Goal: Information Seeking & Learning: Learn about a topic

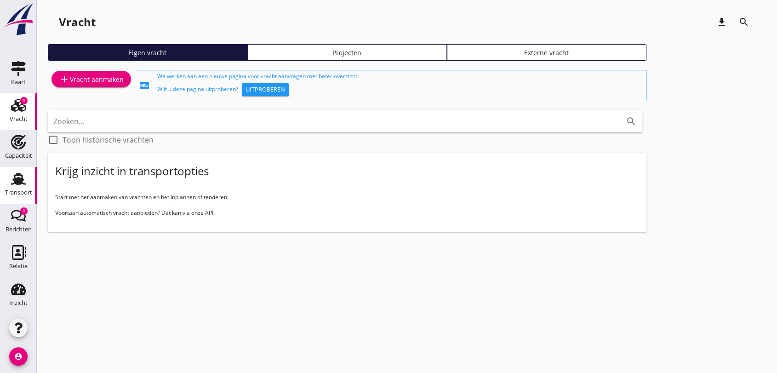
click at [13, 177] on icon "Transport" at bounding box center [18, 178] width 15 height 15
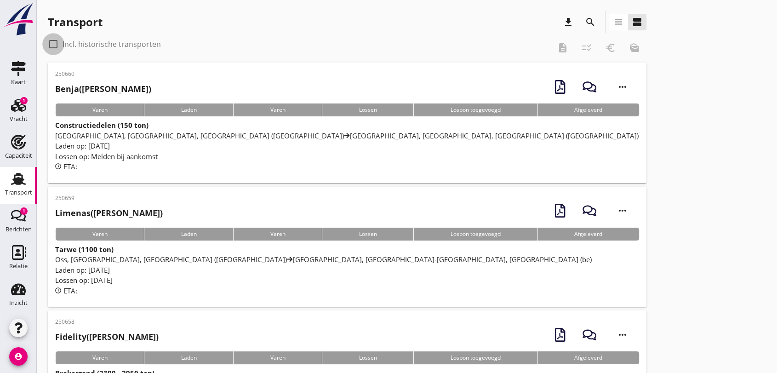
click at [51, 42] on div at bounding box center [54, 44] width 16 height 16
checkbox input "true"
click at [587, 19] on icon "search" at bounding box center [590, 22] width 11 height 11
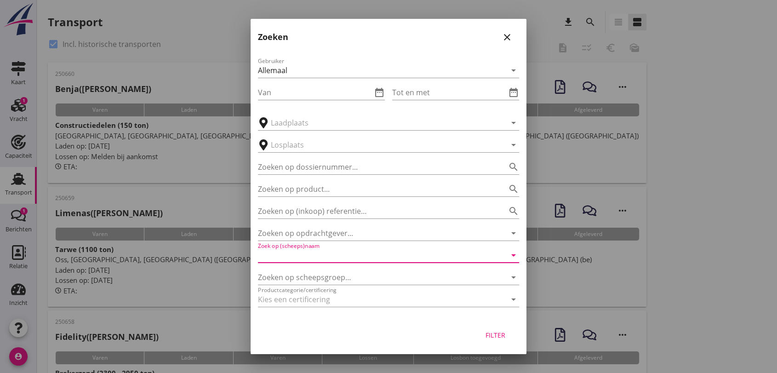
click at [331, 257] on input "Zoek op (scheeps)naam" at bounding box center [375, 255] width 235 height 15
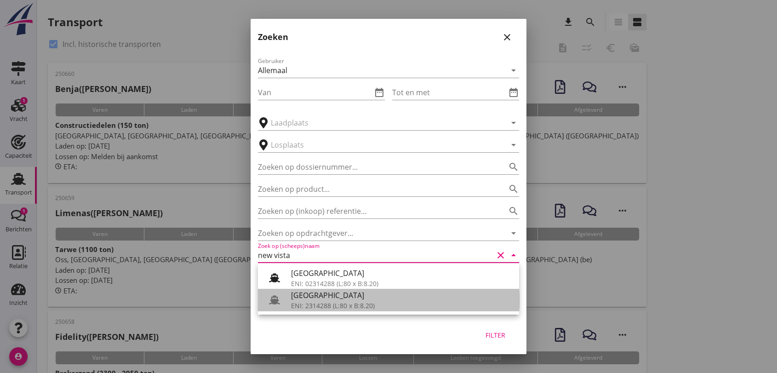
click at [337, 307] on div "ENI: 2314288 (L:80 x B:8.20)" at bounding box center [401, 306] width 221 height 10
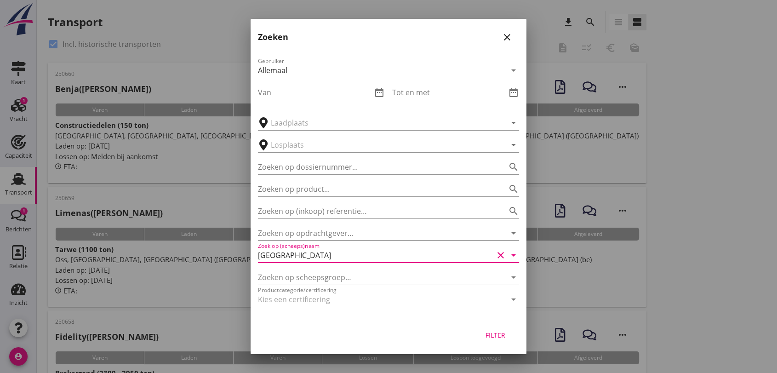
type input "[GEOGRAPHIC_DATA]"
click at [314, 230] on input "Zoeken op opdrachtgever..." at bounding box center [375, 233] width 235 height 15
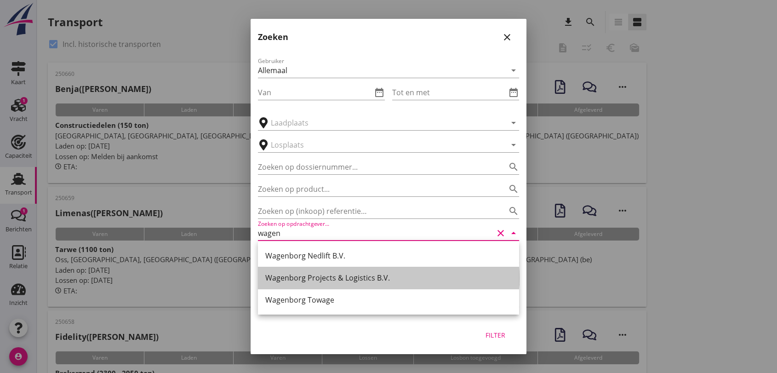
drag, startPoint x: 343, startPoint y: 277, endPoint x: 349, endPoint y: 281, distance: 7.7
click at [343, 278] on div "Wagenborg Projects & Logistics B.V." at bounding box center [388, 277] width 246 height 11
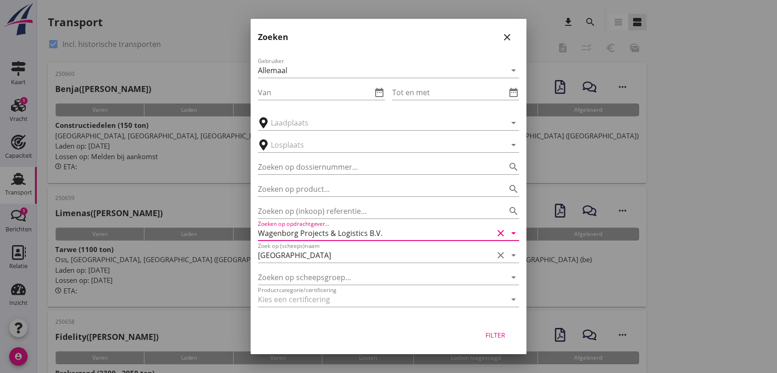
type input "Wagenborg Projects & Logistics B.V."
click at [501, 333] on div "Filter" at bounding box center [495, 335] width 26 height 10
type input "[GEOGRAPHIC_DATA]"
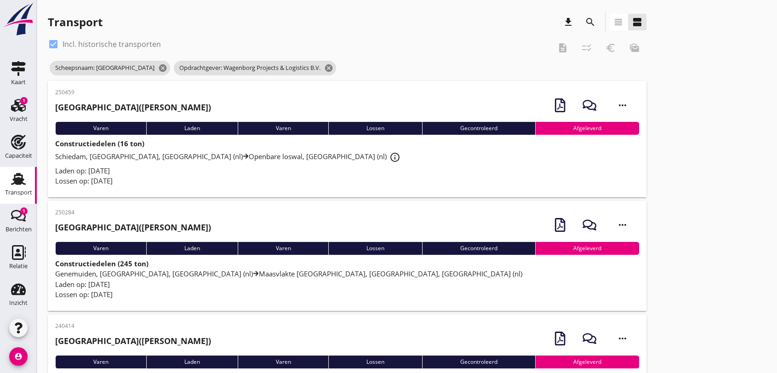
click at [236, 272] on span "[GEOGRAPHIC_DATA], [GEOGRAPHIC_DATA], [GEOGRAPHIC_DATA] (nl) [GEOGRAPHIC_DATA] …" at bounding box center [288, 273] width 467 height 9
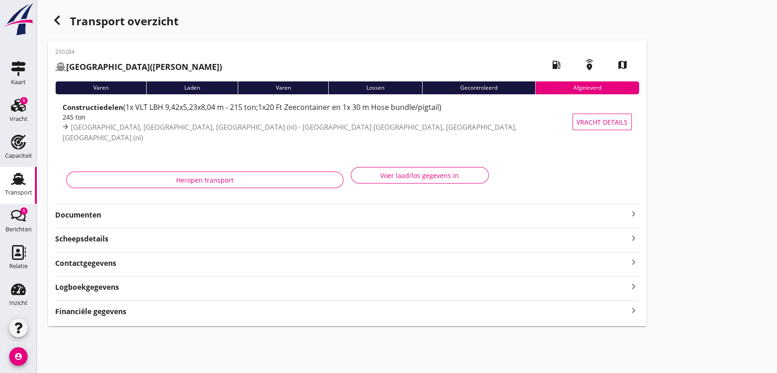
click at [13, 177] on use at bounding box center [18, 179] width 15 height 12
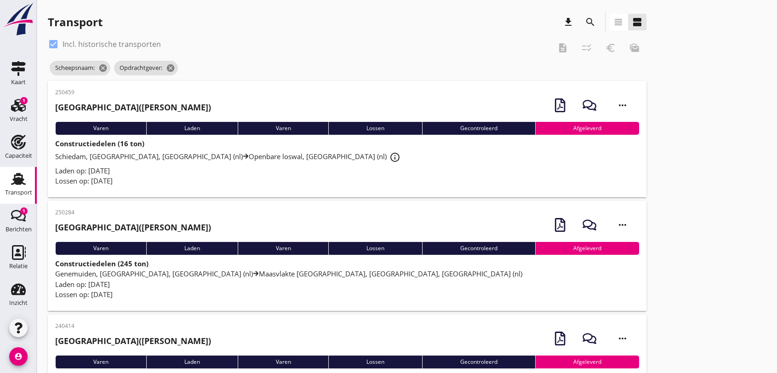
click at [135, 155] on span "[GEOGRAPHIC_DATA], [GEOGRAPHIC_DATA], [GEOGRAPHIC_DATA] (nl) Openbare loswal, […" at bounding box center [229, 156] width 348 height 9
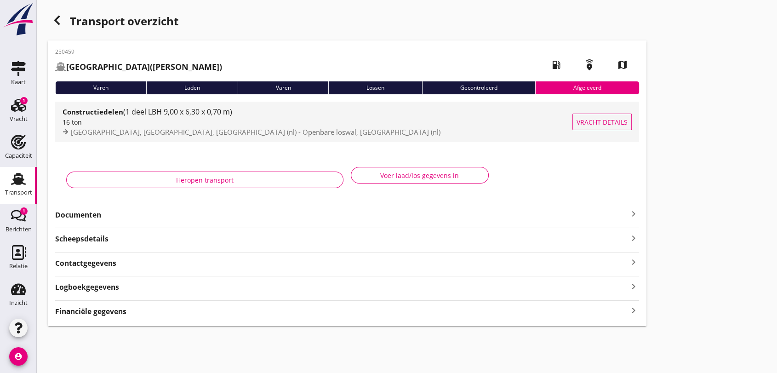
click at [151, 109] on span "(1 deel LBH 9,00 x 6,30 x 0,70 m)" at bounding box center [177, 112] width 109 height 10
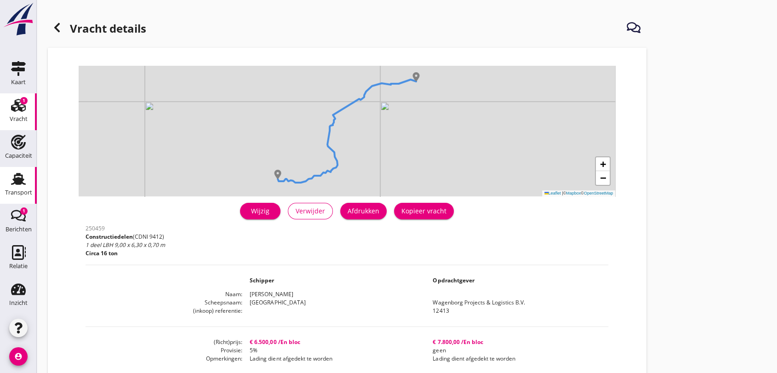
click at [15, 182] on use at bounding box center [18, 179] width 15 height 12
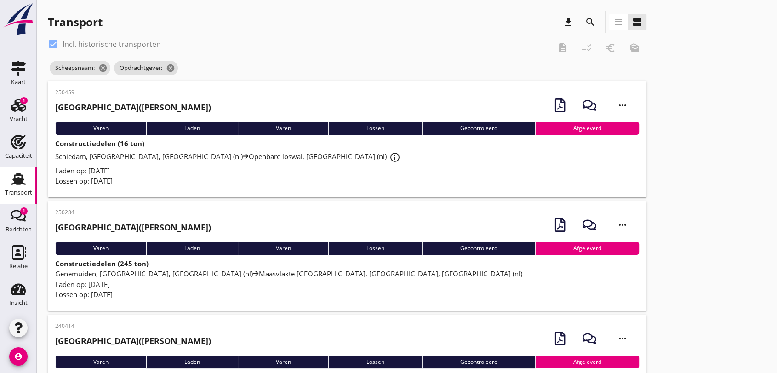
scroll to position [72, 0]
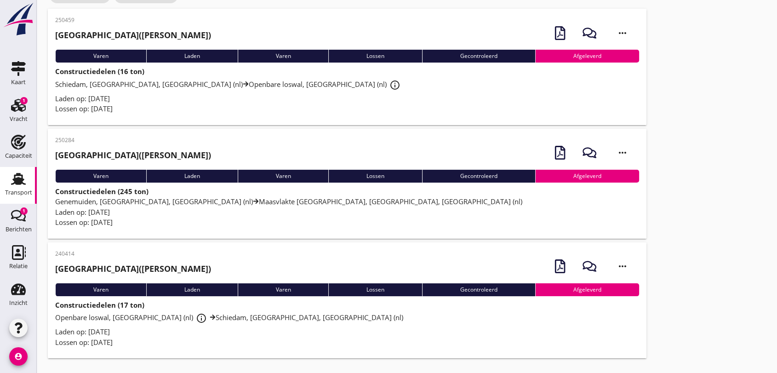
click at [225, 314] on span "Openbare loswal, Genemuiden (nl) info_outline [GEOGRAPHIC_DATA], [GEOGRAPHIC_DA…" at bounding box center [229, 317] width 348 height 9
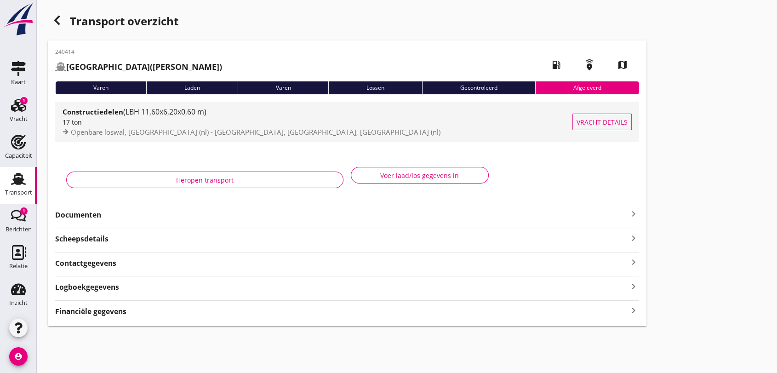
click at [163, 112] on span "(LBH 11,60x6,20x0,60 m)" at bounding box center [164, 112] width 83 height 10
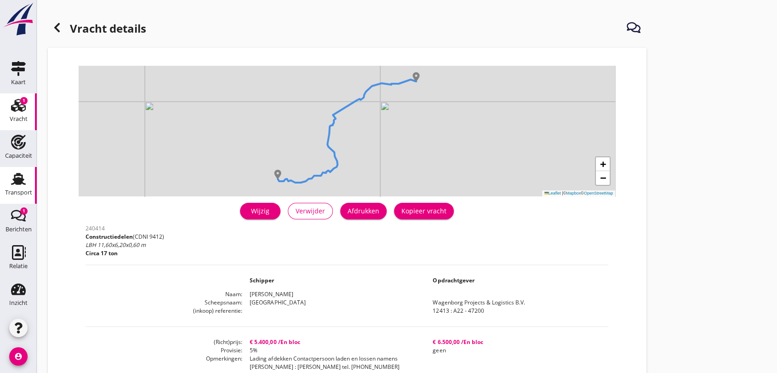
click at [14, 180] on use at bounding box center [18, 179] width 15 height 12
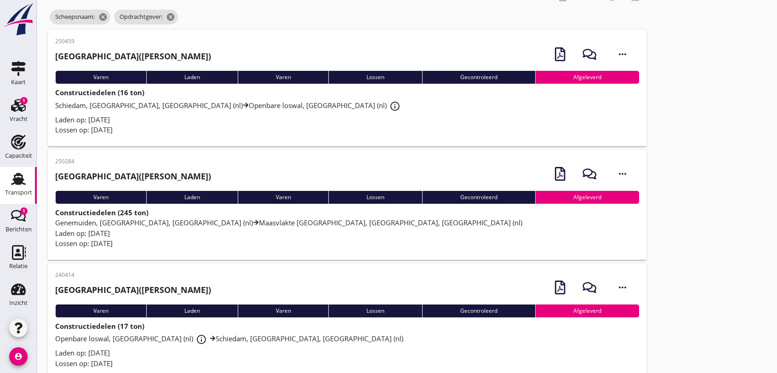
scroll to position [72, 0]
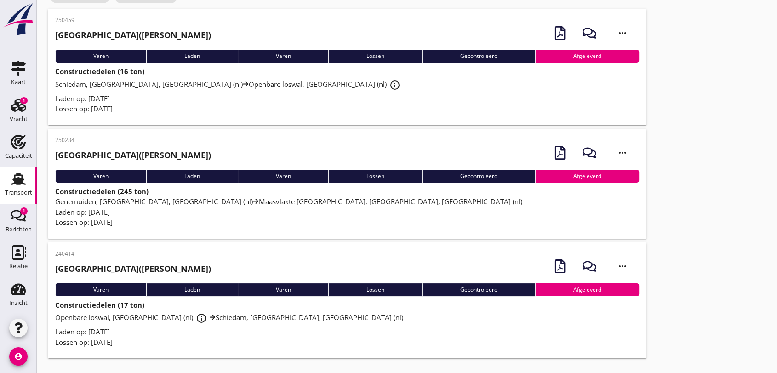
click at [139, 197] on span "[GEOGRAPHIC_DATA], [GEOGRAPHIC_DATA], [GEOGRAPHIC_DATA] (nl) [GEOGRAPHIC_DATA] …" at bounding box center [288, 201] width 467 height 9
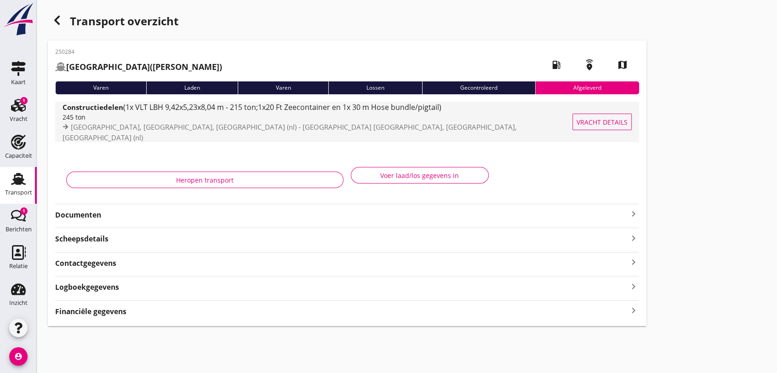
click at [175, 111] on span "(1x VLT LBH 9,42x5,23x8,04 m - 215 ton;1x20 Ft Zeecontainer en 1x 30 m Hose bun…" at bounding box center [282, 107] width 318 height 10
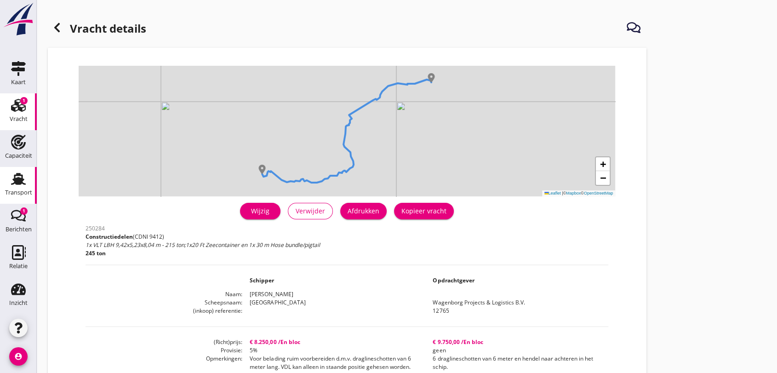
click at [15, 180] on use at bounding box center [18, 179] width 15 height 12
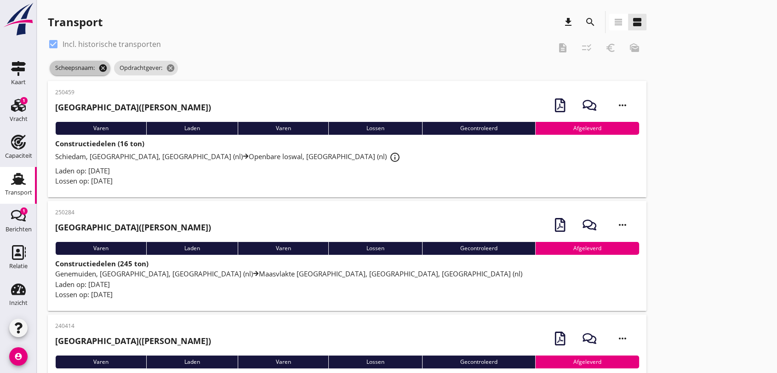
click at [105, 68] on icon "cancel" at bounding box center [102, 67] width 9 height 9
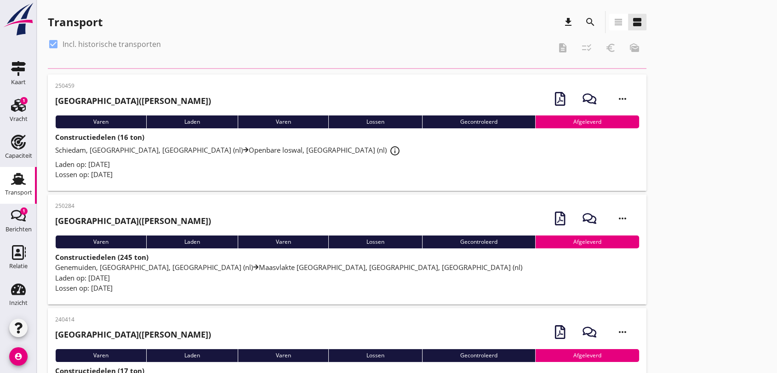
click at [53, 42] on div at bounding box center [54, 44] width 16 height 16
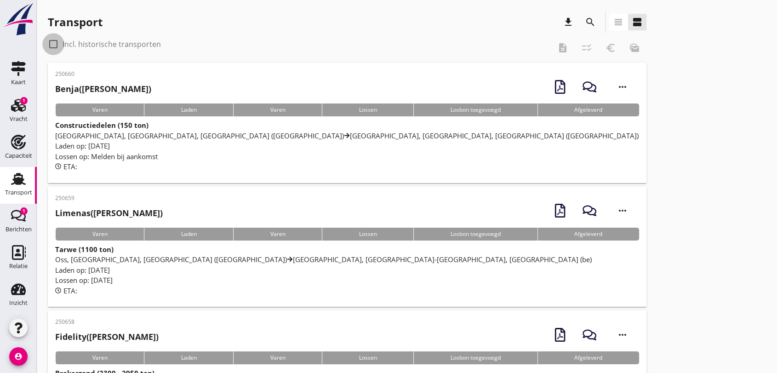
checkbox input "false"
